Goal: Task Accomplishment & Management: Use online tool/utility

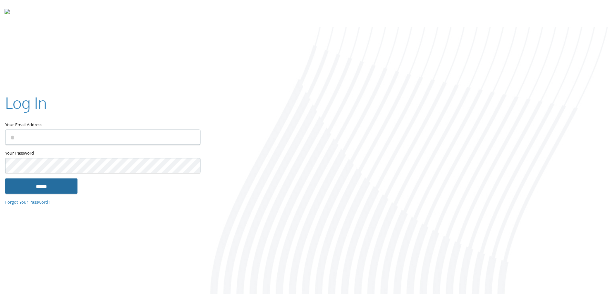
type input "**********"
click at [55, 186] on input "******" at bounding box center [41, 186] width 72 height 16
type input "**********"
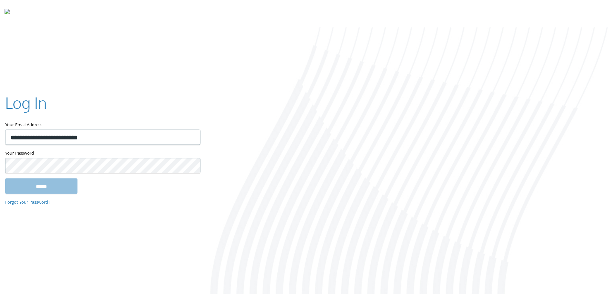
click at [40, 190] on input "******" at bounding box center [41, 186] width 72 height 16
